Goal: Information Seeking & Learning: Learn about a topic

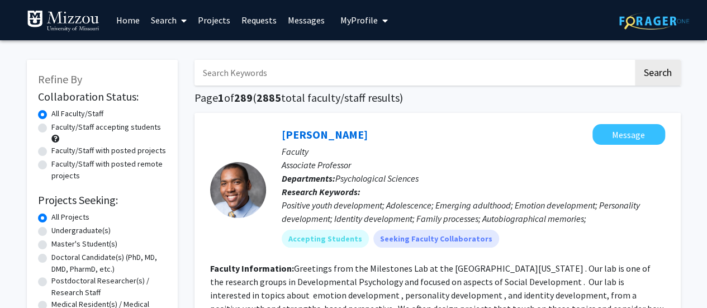
drag, startPoint x: 0, startPoint y: 0, endPoint x: 266, endPoint y: 21, distance: 266.8
click at [266, 21] on link "Requests" at bounding box center [259, 20] width 46 height 39
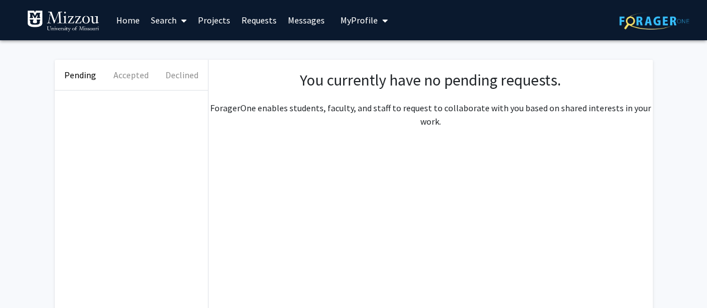
click at [224, 20] on link "Projects" at bounding box center [214, 20] width 44 height 39
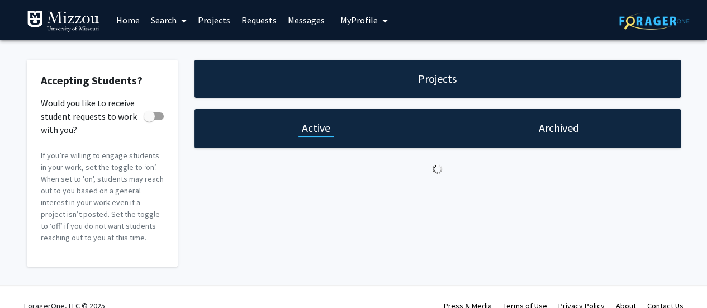
checkbox input "true"
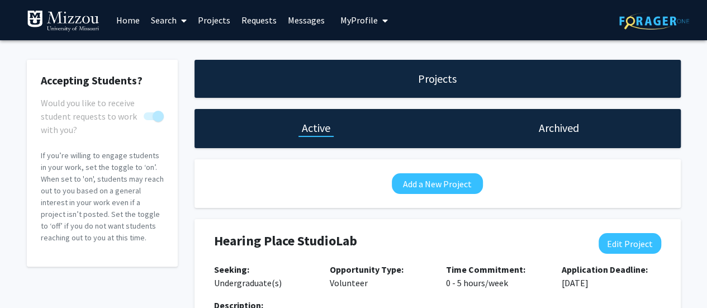
click at [186, 21] on icon at bounding box center [184, 20] width 6 height 9
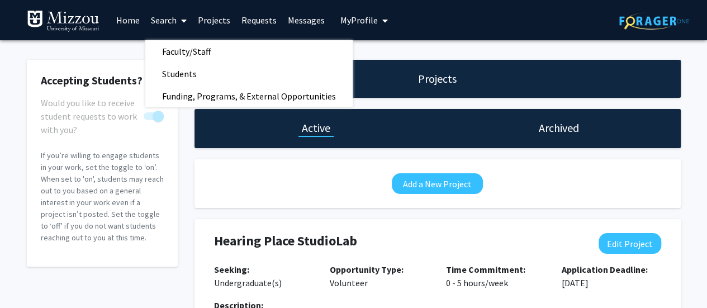
click at [213, 23] on link "Projects" at bounding box center [214, 20] width 44 height 39
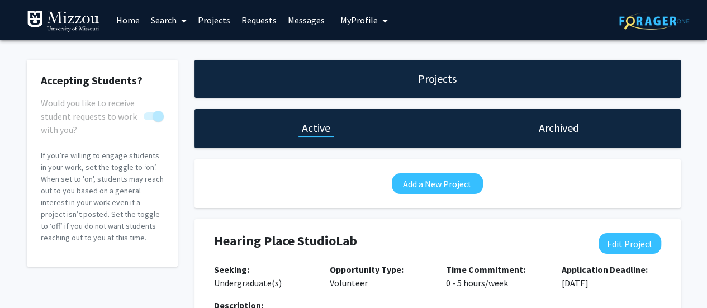
click at [125, 22] on link "Home" at bounding box center [128, 20] width 35 height 39
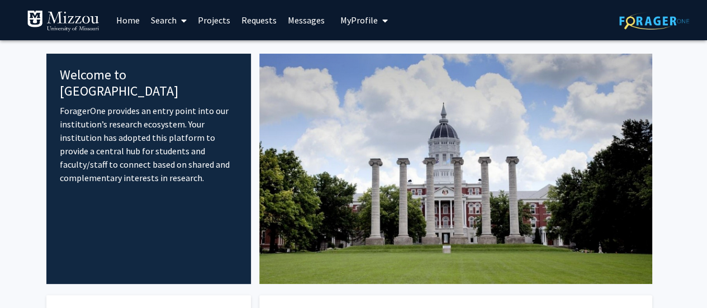
click at [170, 18] on link "Search" at bounding box center [168, 20] width 47 height 39
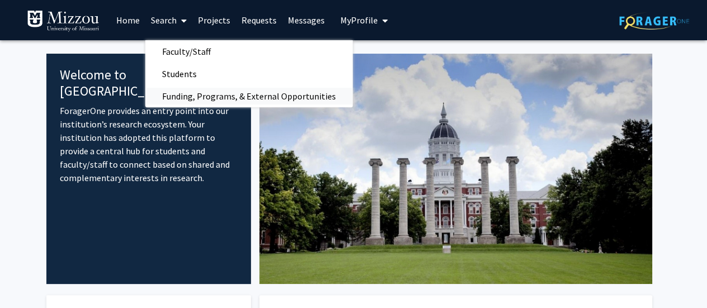
click at [208, 96] on span "Funding, Programs, & External Opportunities" at bounding box center [248, 96] width 207 height 22
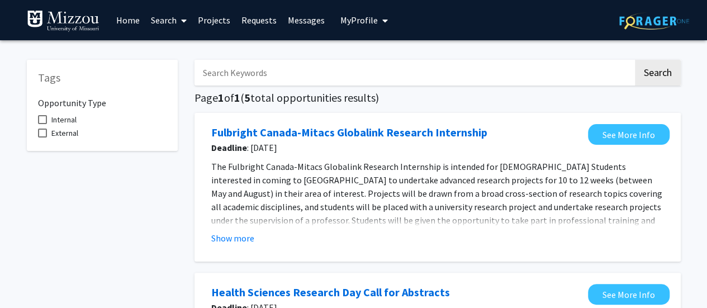
click at [163, 16] on link "Search" at bounding box center [168, 20] width 47 height 39
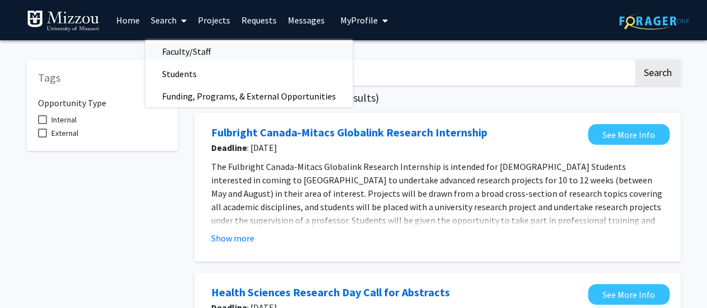
click at [192, 46] on span "Faculty/Staff" at bounding box center [186, 51] width 82 height 22
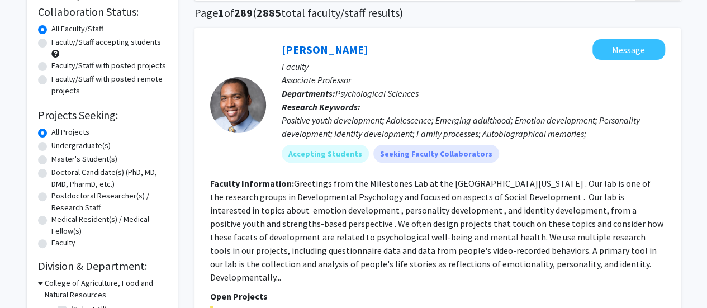
scroll to position [91, 0]
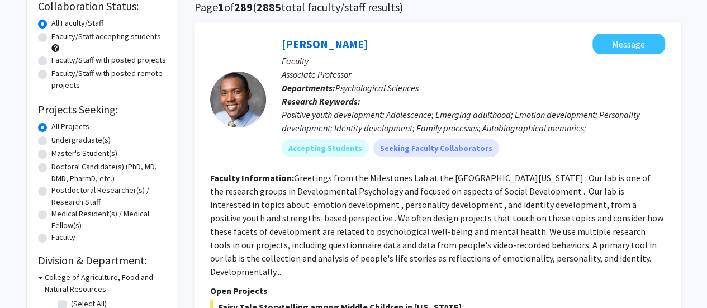
click at [103, 38] on label "Faculty/Staff accepting students" at bounding box center [105, 37] width 109 height 12
click at [59, 38] on input "Faculty/Staff accepting students" at bounding box center [54, 34] width 7 height 7
radio input "true"
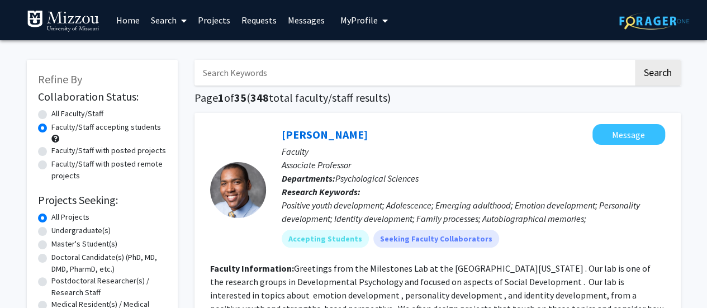
click at [340, 21] on span "My Profile" at bounding box center [358, 20] width 37 height 11
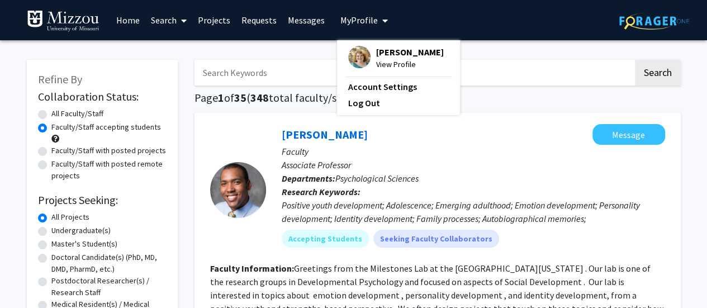
click at [387, 55] on span "[PERSON_NAME]" at bounding box center [410, 52] width 68 height 12
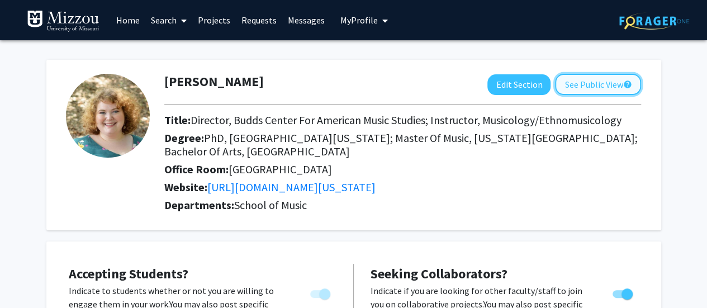
click at [619, 83] on button "See Public View help" at bounding box center [598, 84] width 86 height 21
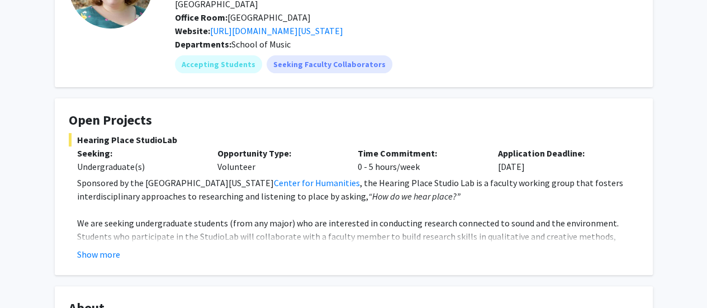
scroll to position [127, 0]
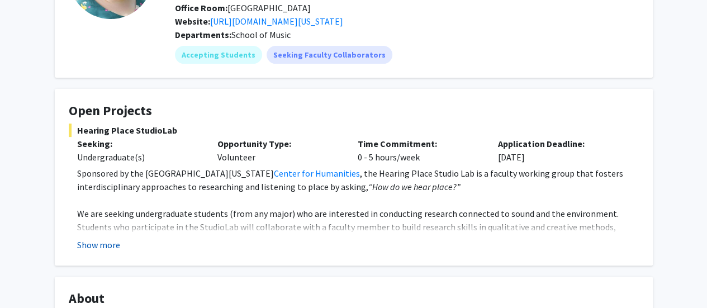
click at [106, 238] on button "Show more" at bounding box center [98, 244] width 43 height 13
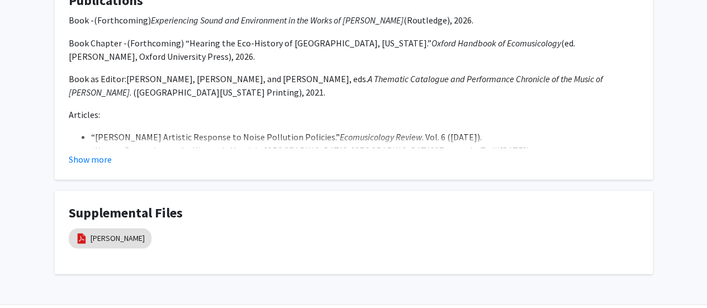
scroll to position [1037, 0]
